Goal: Task Accomplishment & Management: Complete application form

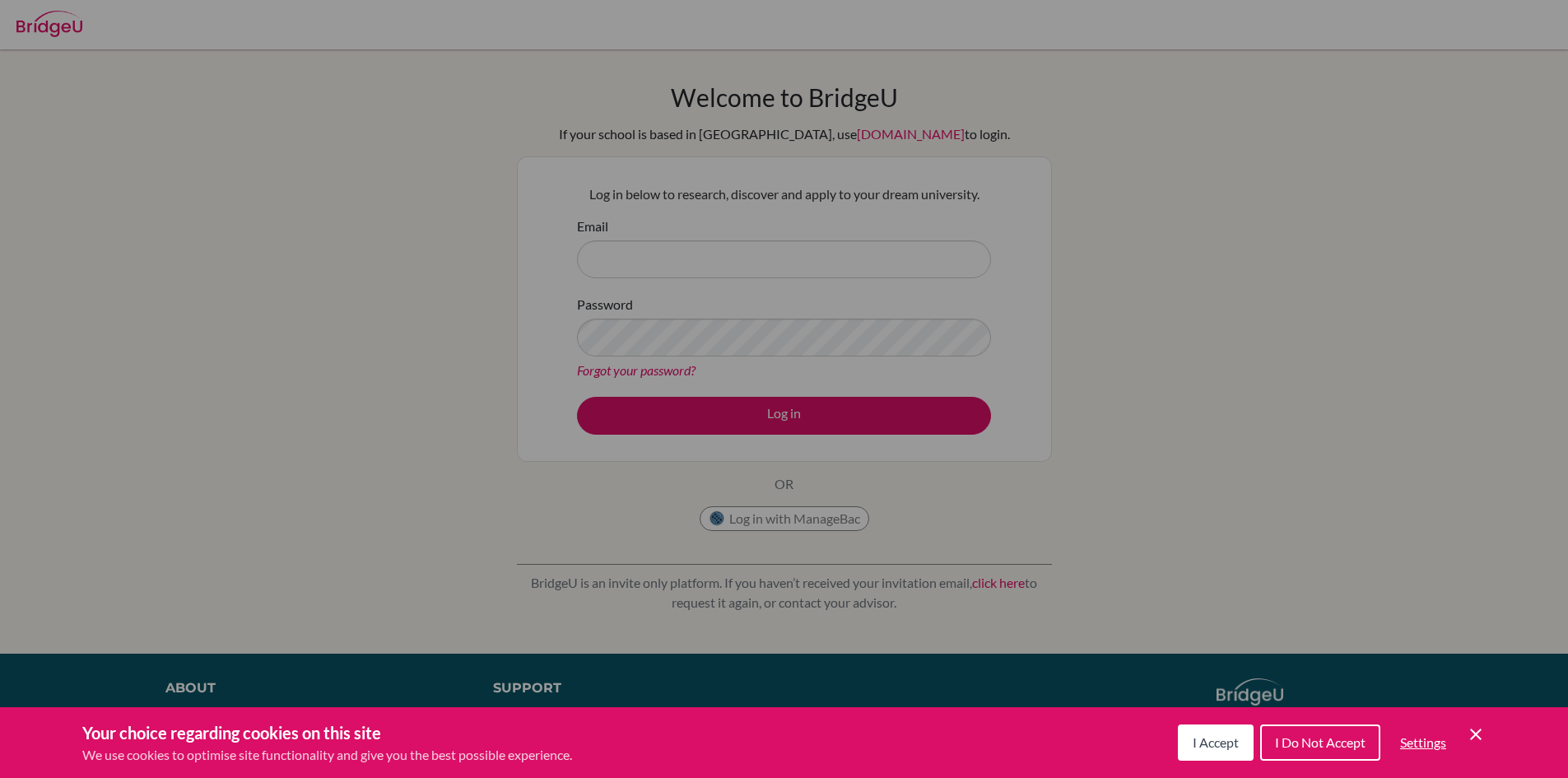
click at [1479, 733] on icon "Cookie Control Close Icon" at bounding box center [1476, 733] width 20 height 20
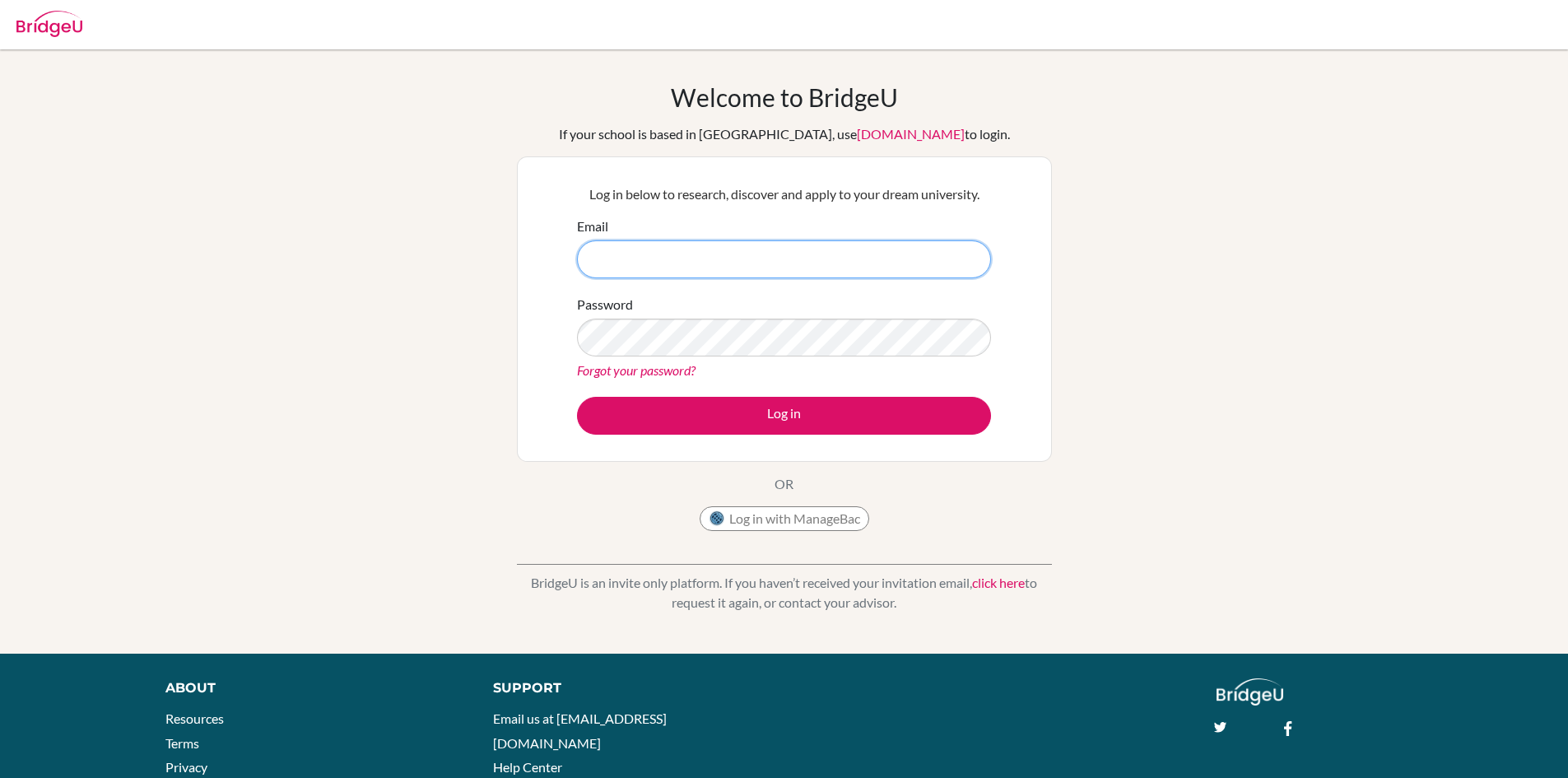
click at [630, 252] on input "Email" at bounding box center [784, 259] width 414 height 38
type input "[EMAIL_ADDRESS][DOMAIN_NAME]"
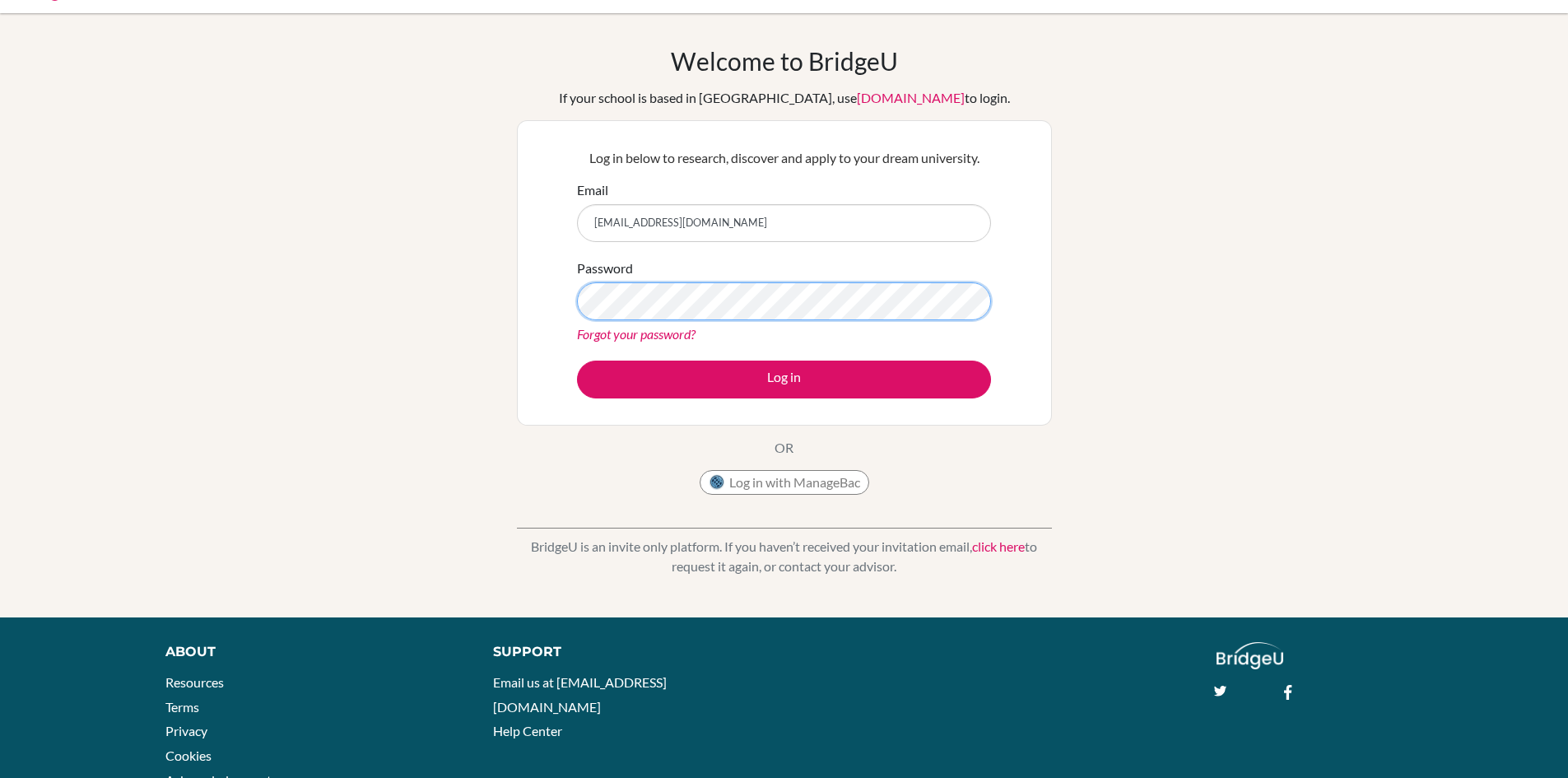
scroll to position [82, 0]
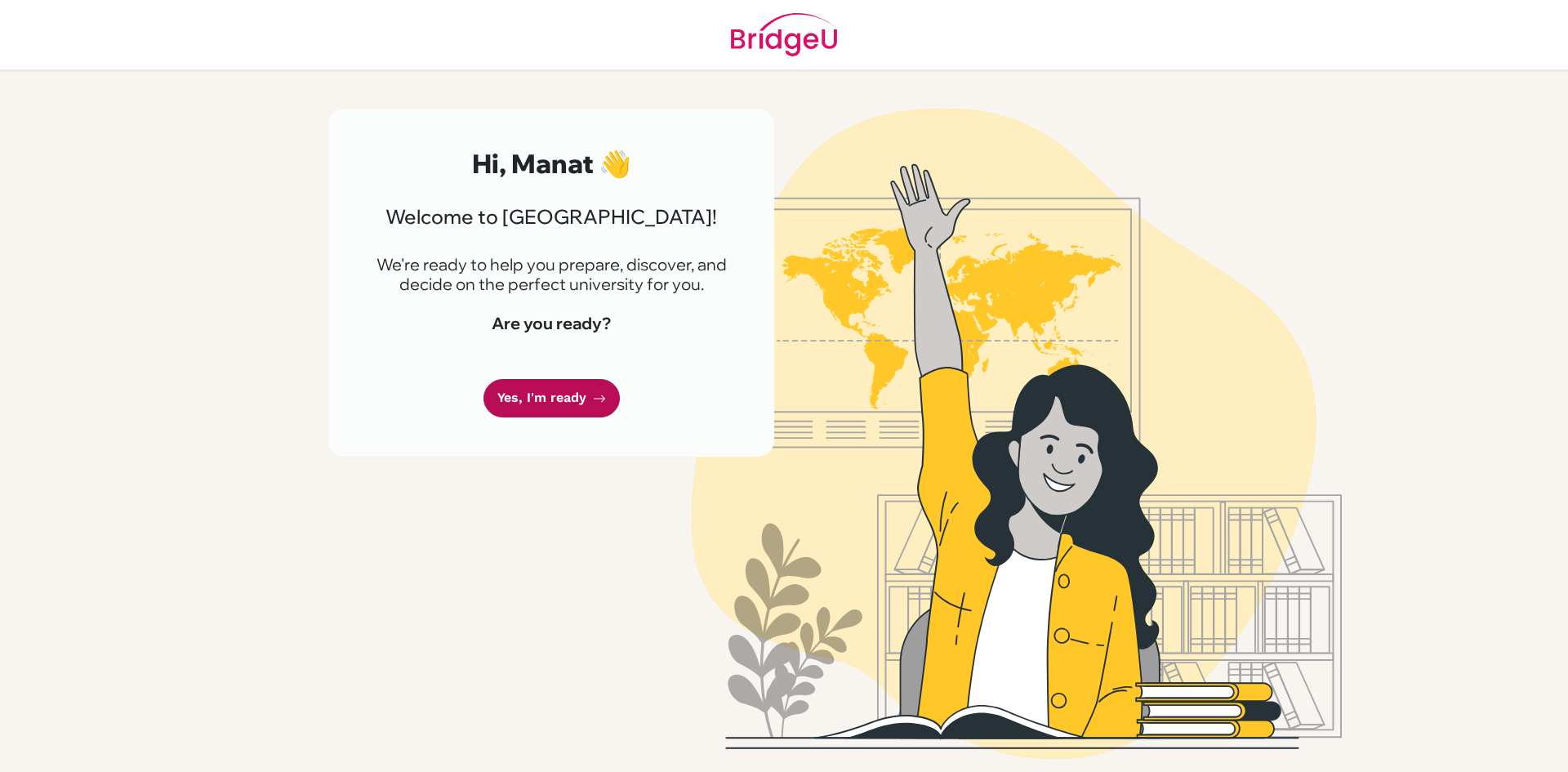
click at [578, 396] on link "Yes, I'm ready" at bounding box center [551, 397] width 137 height 38
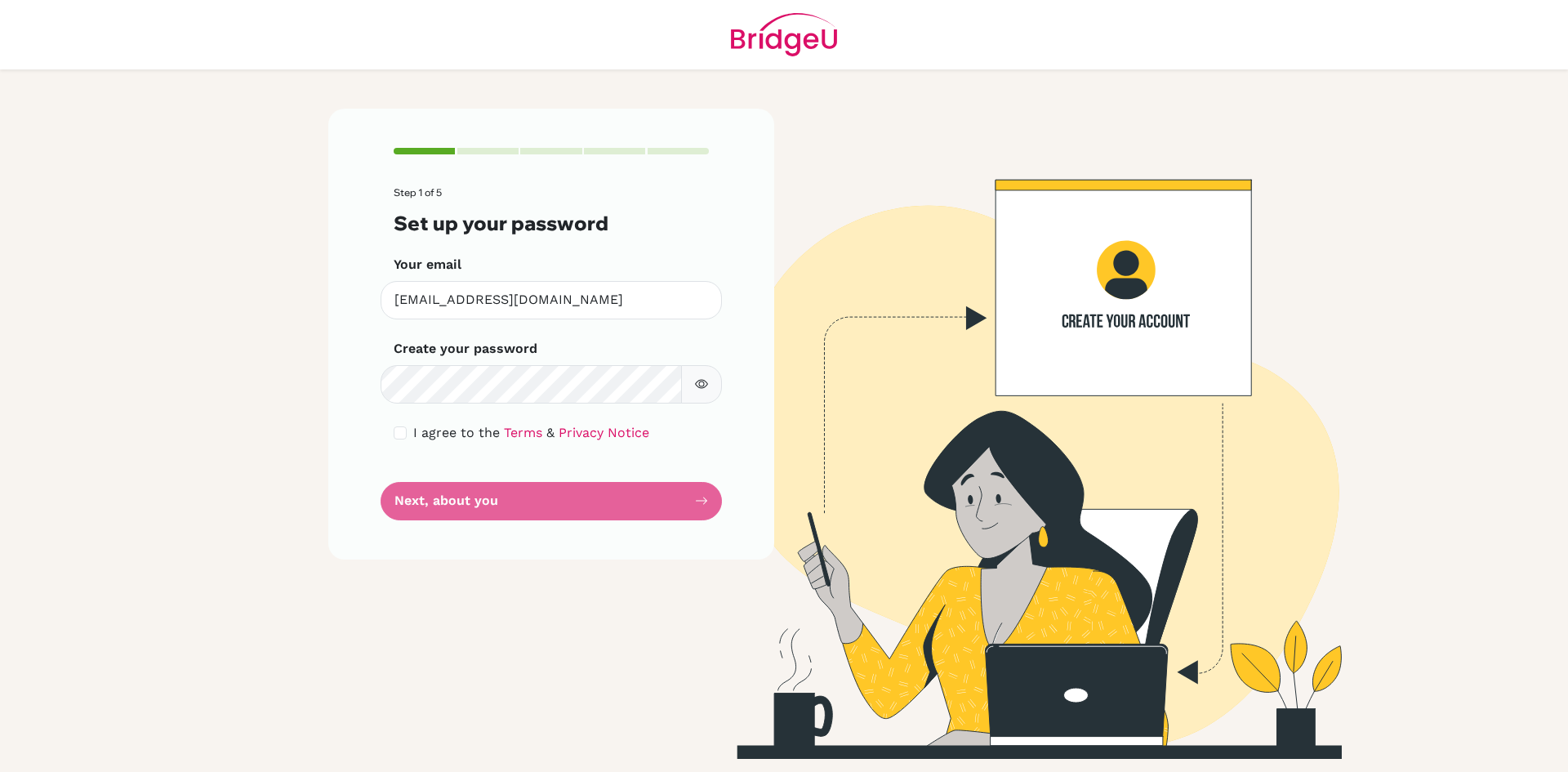
click at [708, 386] on button "button" at bounding box center [701, 384] width 41 height 38
click at [698, 383] on icon "button" at bounding box center [700, 383] width 13 height 13
click at [404, 429] on input "checkbox" at bounding box center [400, 432] width 13 height 13
checkbox input "true"
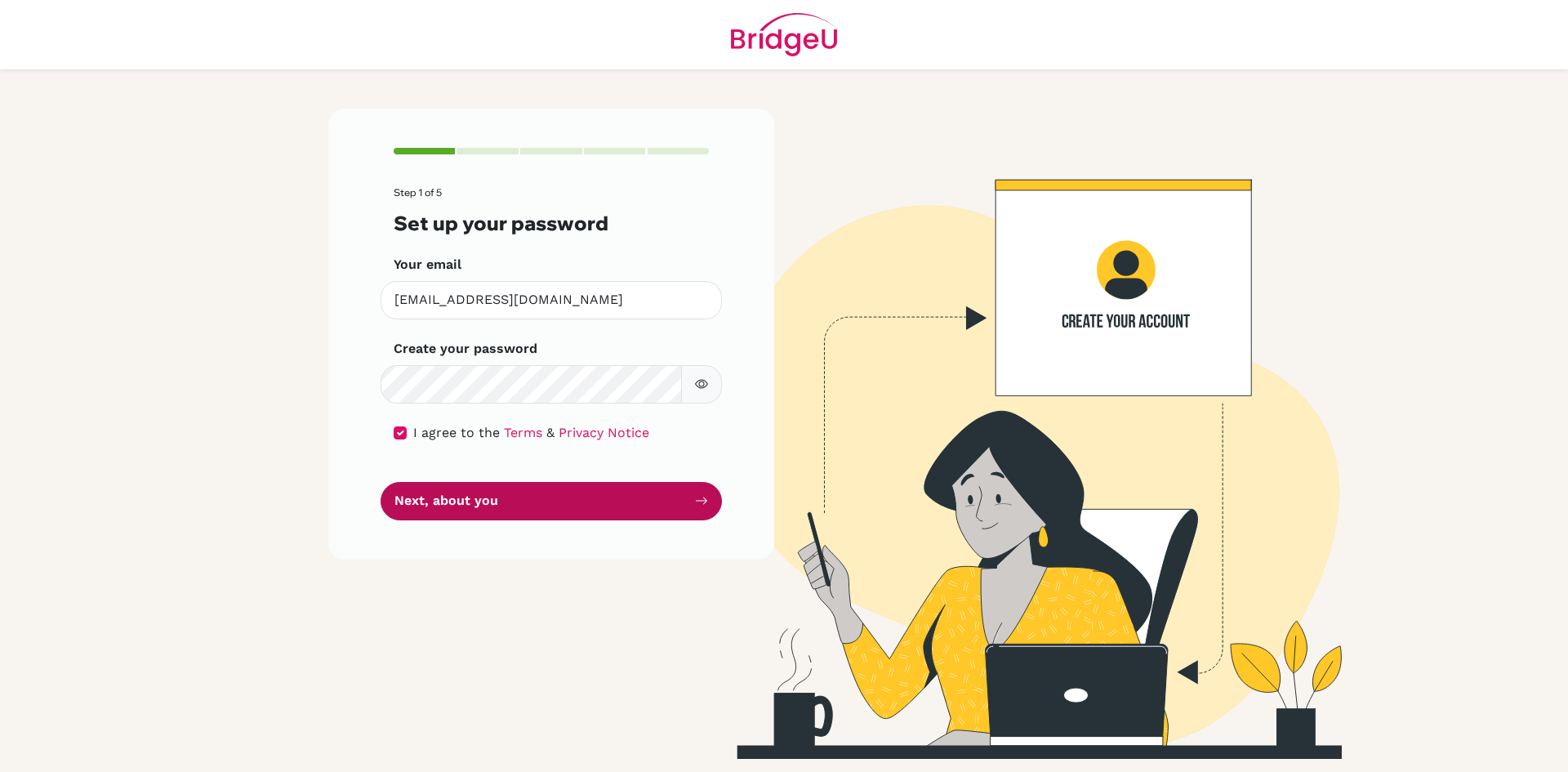
click at [487, 510] on button "Next, about you" at bounding box center [551, 500] width 341 height 38
click at [540, 502] on button "Next, about you" at bounding box center [551, 500] width 341 height 38
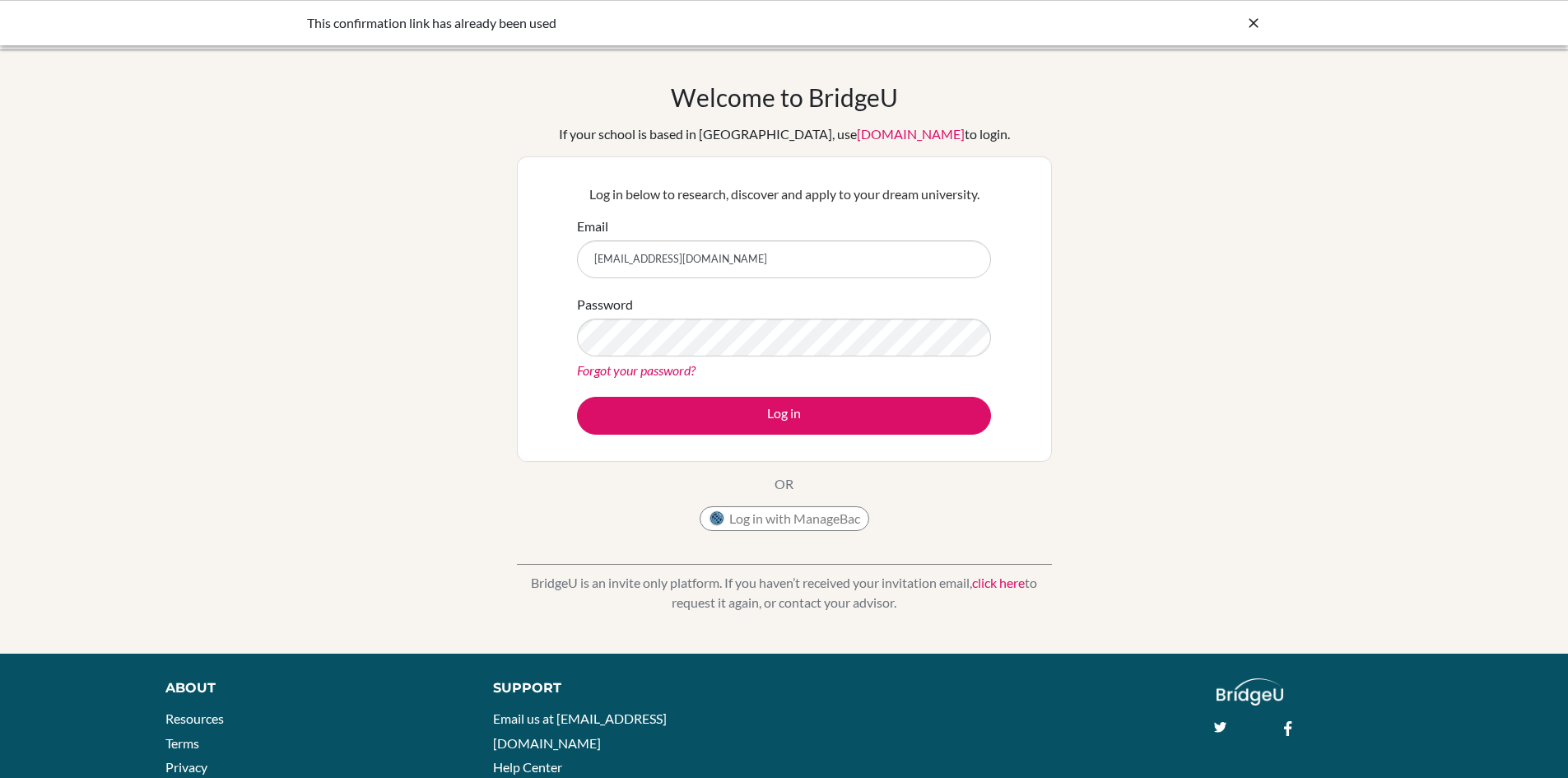
type input "[EMAIL_ADDRESS][DOMAIN_NAME]"
drag, startPoint x: 927, startPoint y: 367, endPoint x: 915, endPoint y: 358, distance: 15.0
click at [927, 367] on div "Forgot your password?" at bounding box center [784, 370] width 414 height 20
click at [577, 397] on button "Log in" at bounding box center [784, 416] width 414 height 38
click at [930, 407] on button "Log in" at bounding box center [784, 416] width 414 height 38
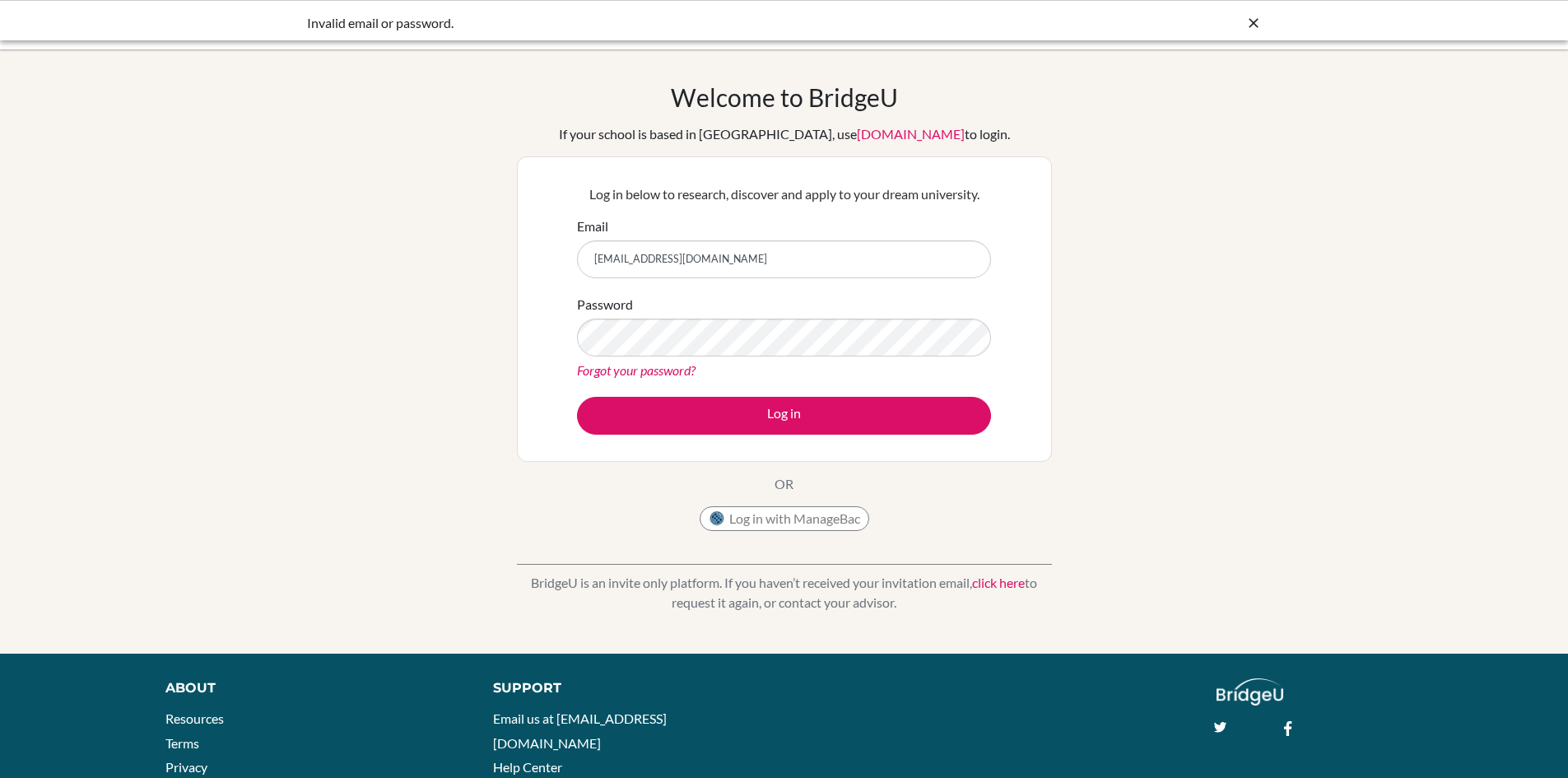
click at [888, 315] on div "Password Forgot your password?" at bounding box center [784, 337] width 414 height 86
click at [577, 397] on button "Log in" at bounding box center [784, 416] width 414 height 38
drag, startPoint x: 750, startPoint y: 250, endPoint x: 37, endPoint y: 86, distance: 731.6
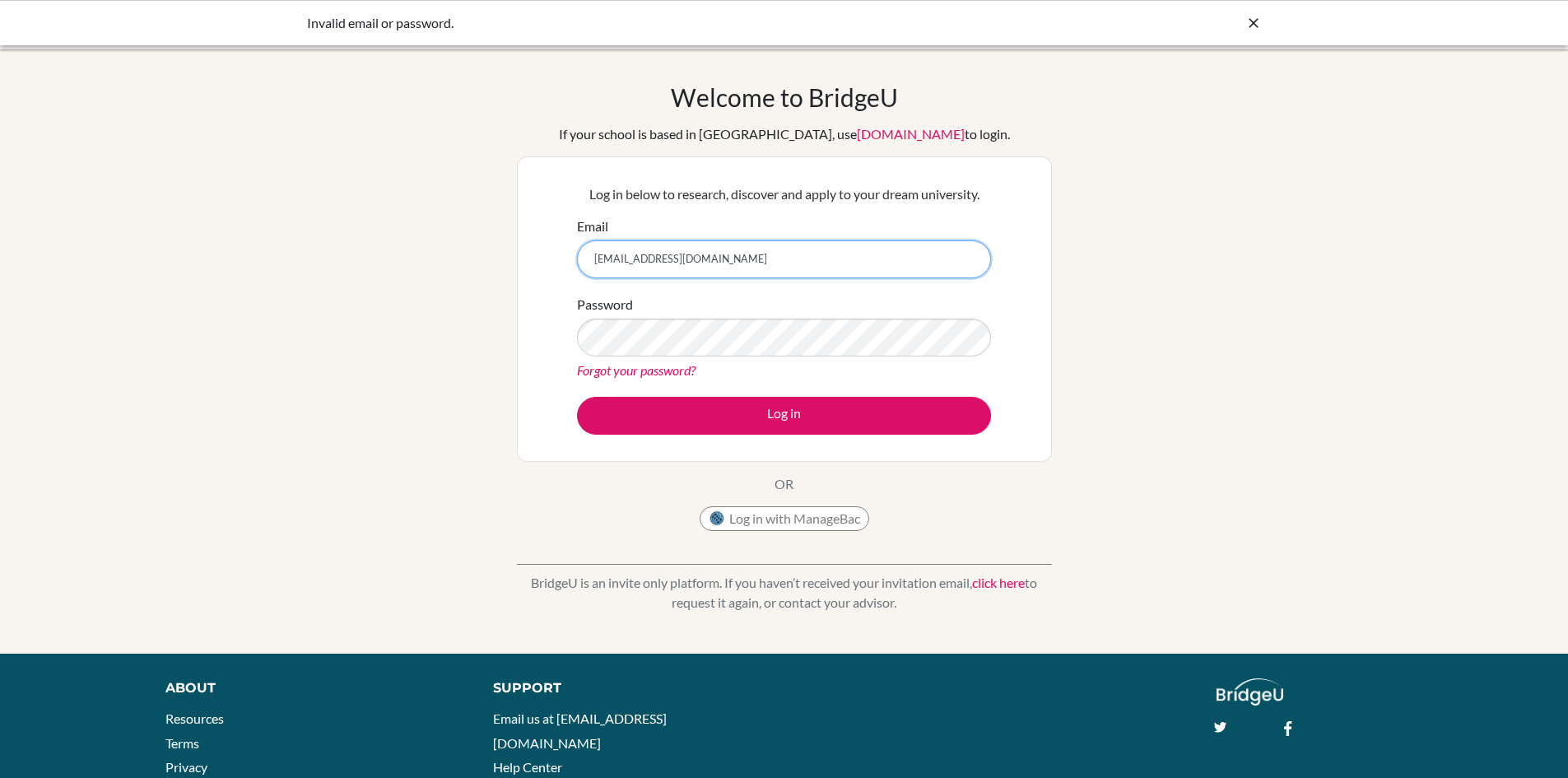
click at [39, 90] on div "Welcome to BridgeU If your school is based in China, use app.bridge-u.com.cn to…" at bounding box center [784, 351] width 1568 height 538
type input "manat6637@vivekhighschool.onmicrosoft.com"
click at [577, 397] on button "Log in" at bounding box center [784, 416] width 414 height 38
